Goal: Task Accomplishment & Management: Manage account settings

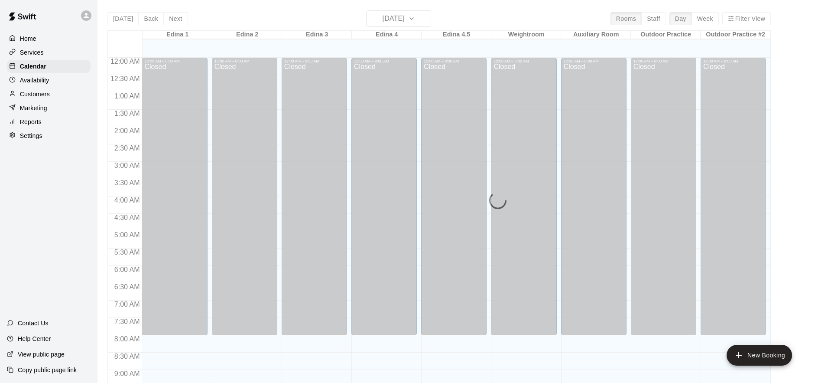
scroll to position [471, 0]
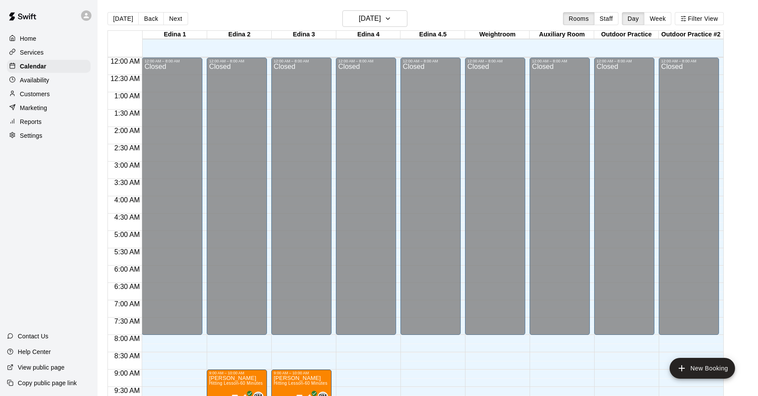
scroll to position [458, 0]
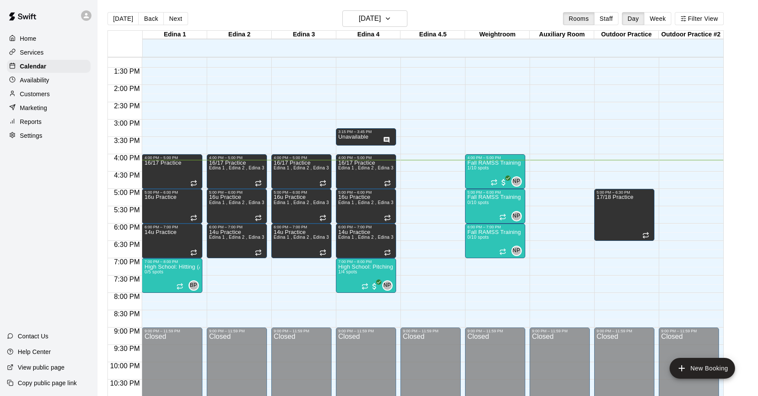
click at [42, 52] on p "Services" at bounding box center [32, 52] width 24 height 9
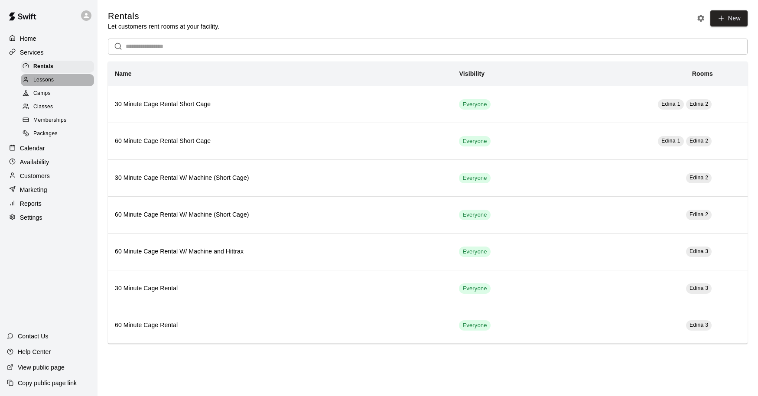
click at [55, 82] on div "Lessons" at bounding box center [57, 80] width 73 height 12
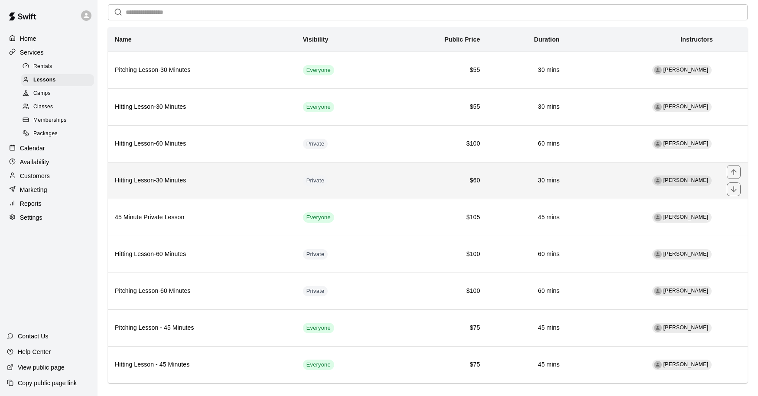
scroll to position [46, 0]
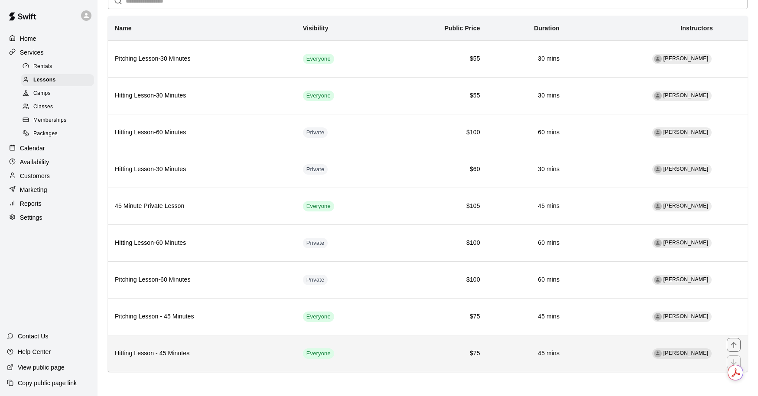
click at [257, 351] on h6 "Hitting Lesson - 45 Minutes" at bounding box center [202, 354] width 174 height 10
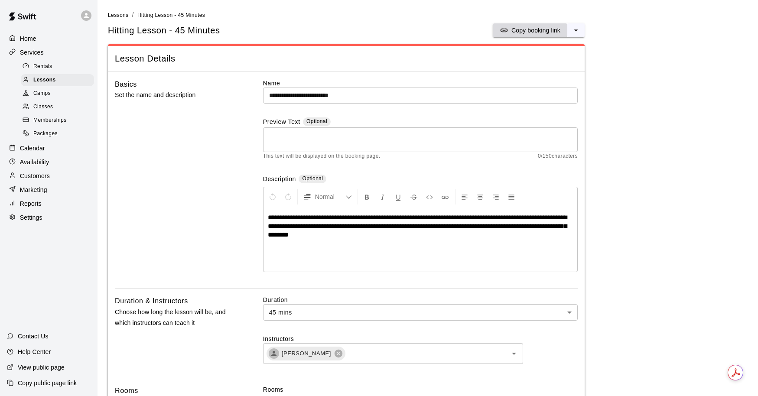
click at [529, 29] on p "Copy booking link" at bounding box center [535, 30] width 49 height 9
click at [526, 32] on p "Copy booking link" at bounding box center [535, 30] width 49 height 9
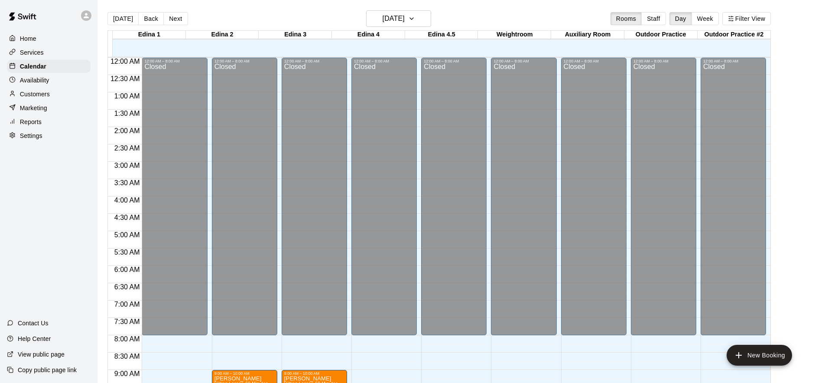
scroll to position [471, 0]
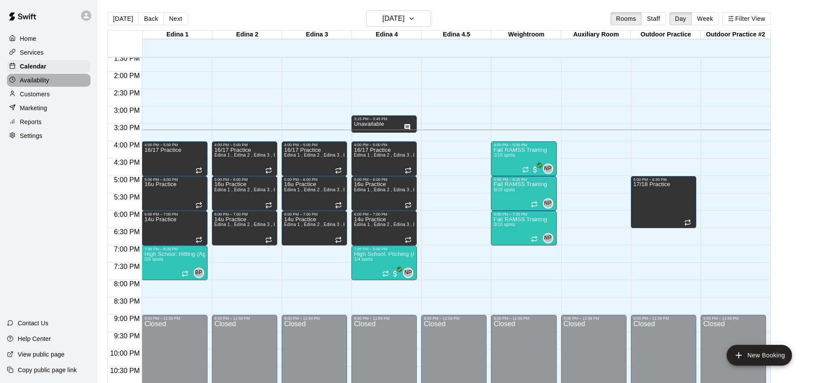
click at [41, 80] on p "Availability" at bounding box center [34, 80] width 29 height 9
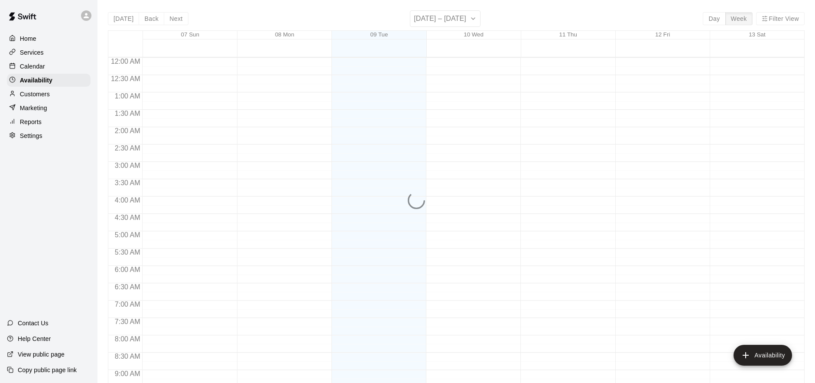
scroll to position [497, 0]
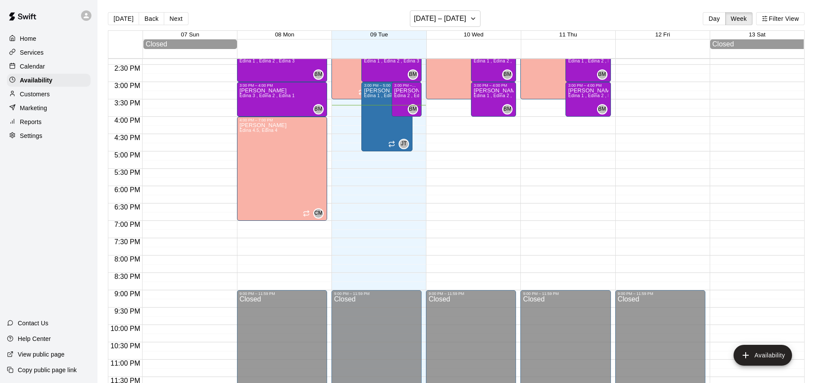
click at [432, 5] on main "Today Back Next September 07 – 13 Day Week Filter View 07 Sun 08 Mon 09 Tue 10 …" at bounding box center [455, 198] width 717 height 396
click at [439, 18] on h6 "September 07 – 13" at bounding box center [440, 19] width 52 height 12
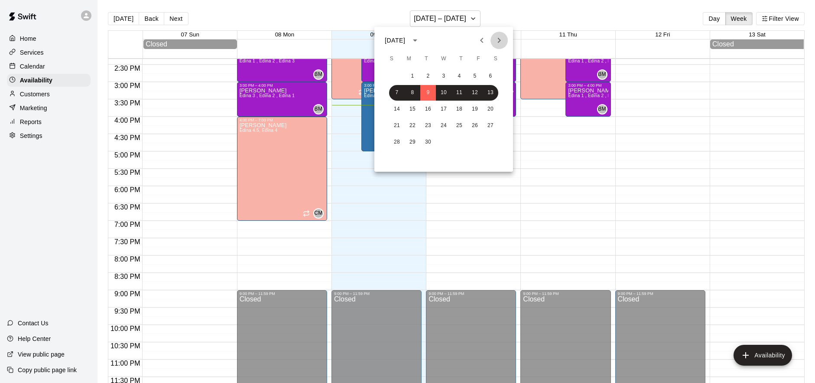
click at [504, 43] on icon "Next month" at bounding box center [499, 40] width 10 height 10
click at [442, 75] on button "1" at bounding box center [444, 76] width 16 height 16
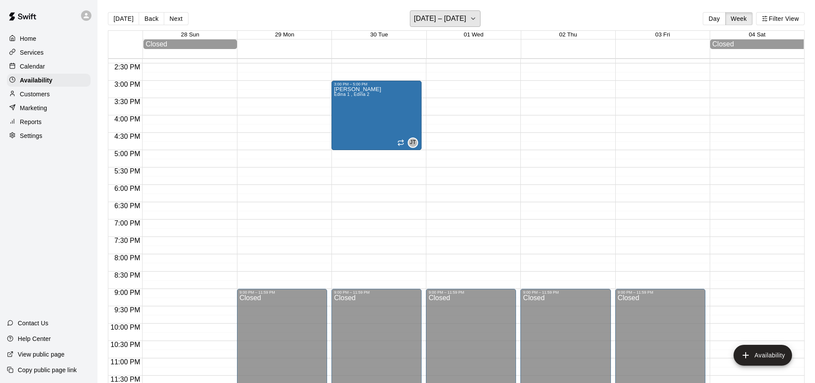
scroll to position [498, 0]
click at [47, 41] on div "Home" at bounding box center [49, 38] width 84 height 13
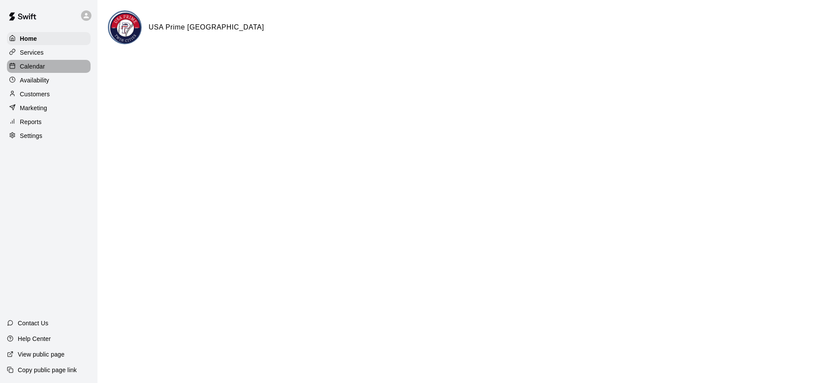
drag, startPoint x: 52, startPoint y: 67, endPoint x: 53, endPoint y: 89, distance: 22.1
click at [52, 67] on div "Calendar" at bounding box center [49, 66] width 84 height 13
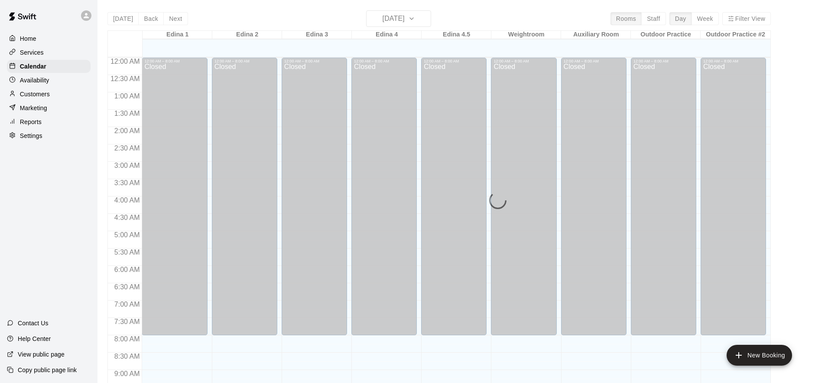
scroll to position [471, 0]
